Goal: Information Seeking & Learning: Check status

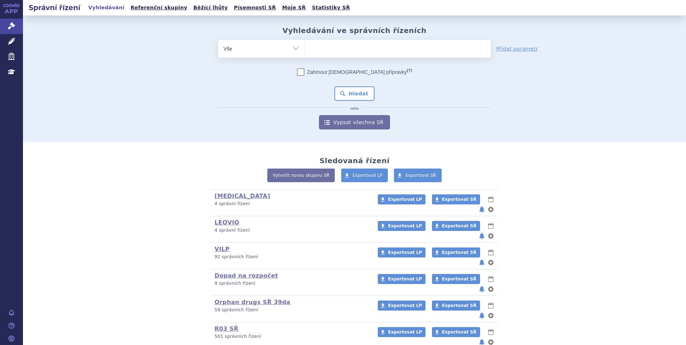
click at [334, 48] on ul at bounding box center [398, 47] width 186 height 15
click at [305, 48] on select at bounding box center [304, 48] width 0 height 18
paste input "SUKLS274314/2024"
type input "SUKLS274314/2024"
select select "SUKLS274314/2024"
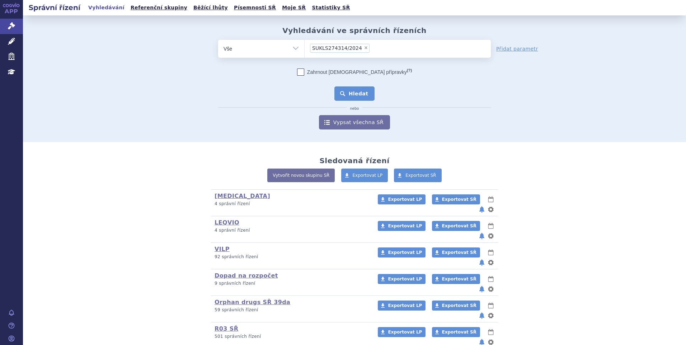
click at [364, 97] on button "Hledat" at bounding box center [355, 93] width 41 height 14
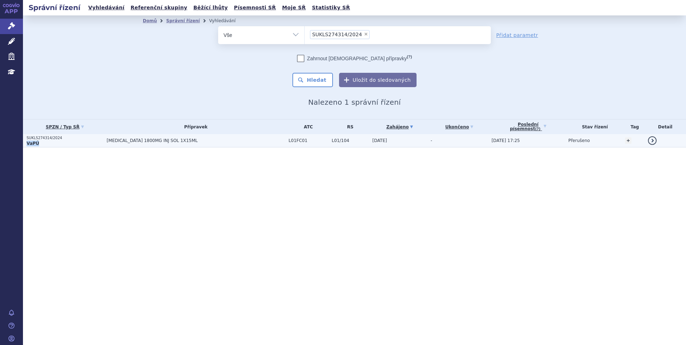
click at [96, 140] on td "SUKLS274314/2024 VaPÚ" at bounding box center [63, 140] width 80 height 13
drag, startPoint x: 96, startPoint y: 140, endPoint x: 125, endPoint y: 143, distance: 29.6
click at [125, 143] on span "[MEDICAL_DATA] 1800MG INJ SOL 1X15ML" at bounding box center [196, 140] width 178 height 5
